Goal: Task Accomplishment & Management: Manage account settings

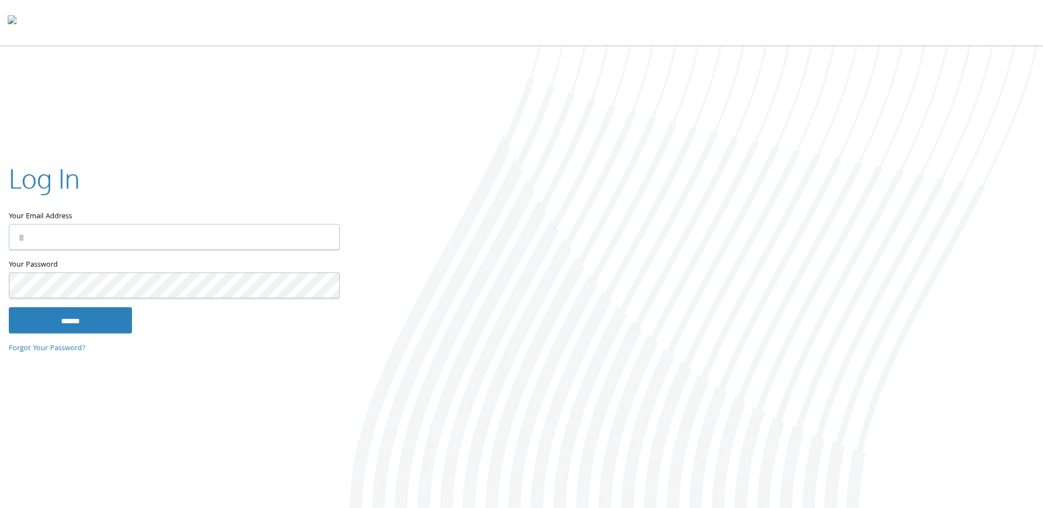
click at [168, 231] on input "Your Email Address" at bounding box center [174, 237] width 331 height 26
type input "**********"
